Goal: Task Accomplishment & Management: Use online tool/utility

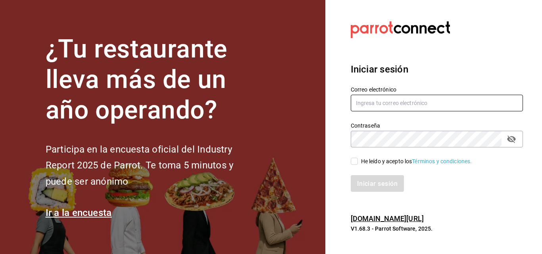
type input "[EMAIL_ADDRESS][PERSON_NAME][DOMAIN_NAME]"
click at [356, 160] on input "He leído y acepto los Términos y condiciones." at bounding box center [354, 161] width 7 height 7
checkbox input "true"
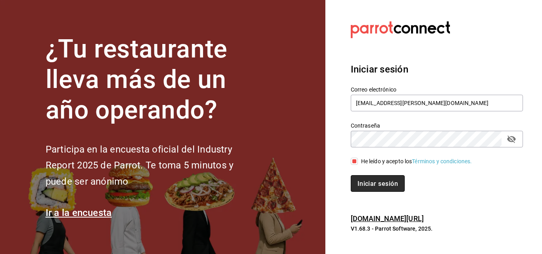
click at [363, 187] on font "Iniciar sesión" at bounding box center [378, 184] width 40 height 8
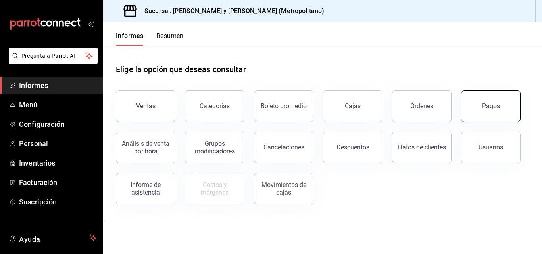
click at [505, 108] on button "Pagos" at bounding box center [491, 106] width 60 height 32
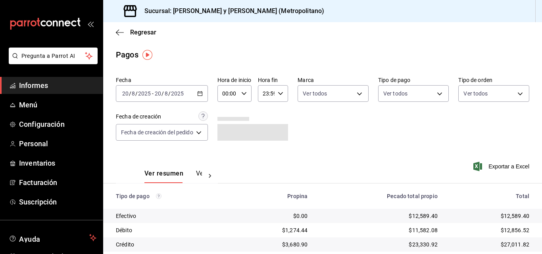
click at [202, 98] on div "[DATE] [DATE] - [DATE] [DATE]" at bounding box center [162, 93] width 92 height 17
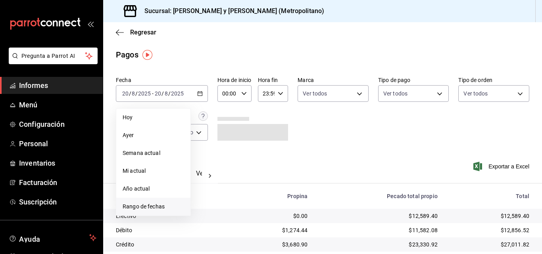
click at [158, 202] on li "Rango de fechas" at bounding box center [153, 207] width 74 height 18
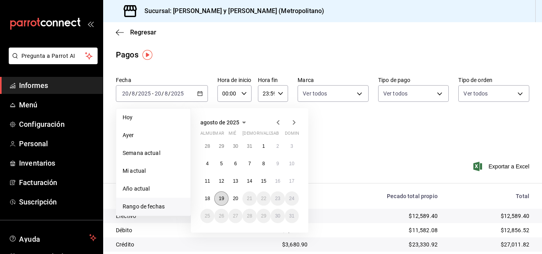
click at [221, 203] on button "19" at bounding box center [221, 199] width 14 height 14
click at [238, 199] on button "20" at bounding box center [236, 199] width 14 height 14
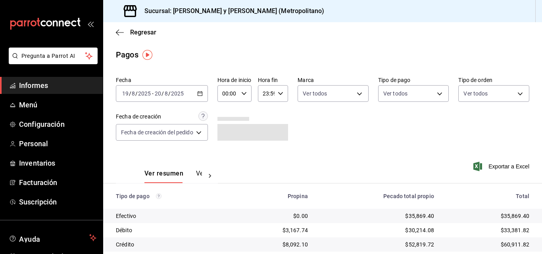
click at [247, 95] on icon "button" at bounding box center [244, 94] width 6 height 6
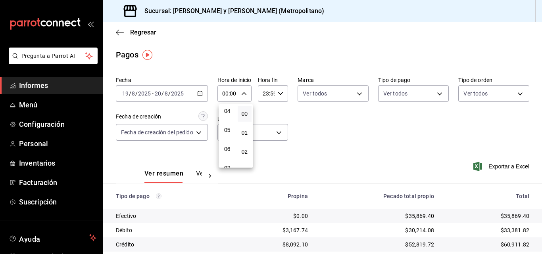
scroll to position [79, 0]
click at [226, 116] on button "04" at bounding box center [227, 111] width 14 height 16
type input "04:00"
click at [282, 92] on div at bounding box center [271, 127] width 542 height 254
click at [282, 92] on icon "button" at bounding box center [281, 94] width 6 height 6
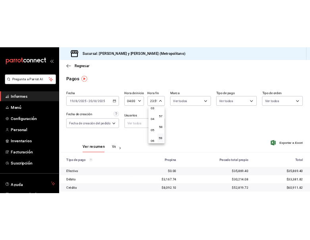
scroll to position [37, 0]
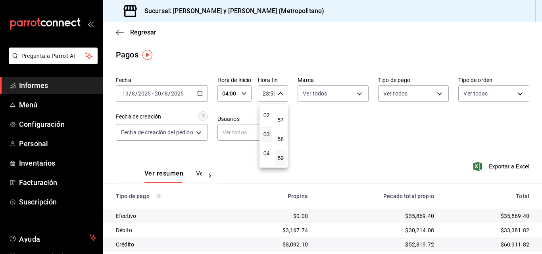
click at [270, 137] on button "03" at bounding box center [266, 135] width 11 height 16
type input "03:59"
click at [345, 136] on div at bounding box center [271, 127] width 542 height 254
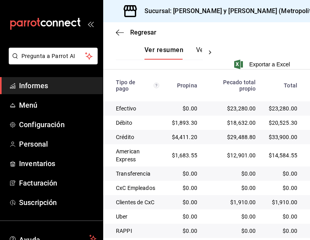
scroll to position [234, 0]
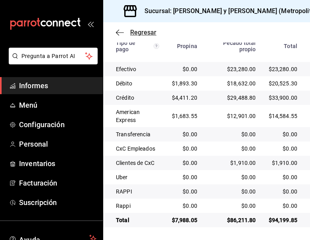
click at [121, 32] on icon "button" at bounding box center [120, 32] width 8 height 0
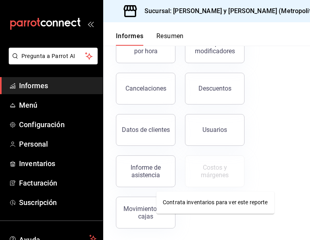
scroll to position [184, 0]
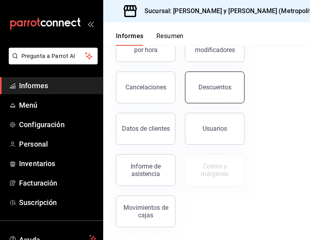
click at [202, 77] on button "Descuentos" at bounding box center [215, 87] width 60 height 32
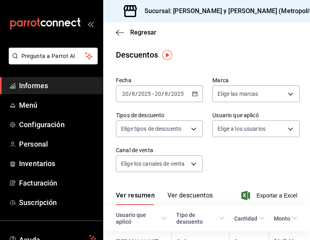
click at [194, 96] on \(Stroke\) "button" at bounding box center [194, 94] width 5 height 4
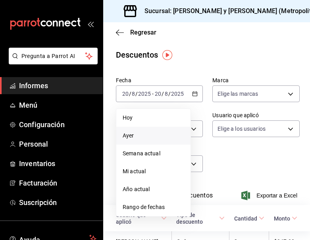
click at [159, 138] on span "Ayer" at bounding box center [154, 135] width 62 height 8
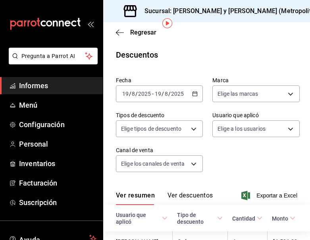
scroll to position [99, 0]
